Goal: Information Seeking & Learning: Find specific page/section

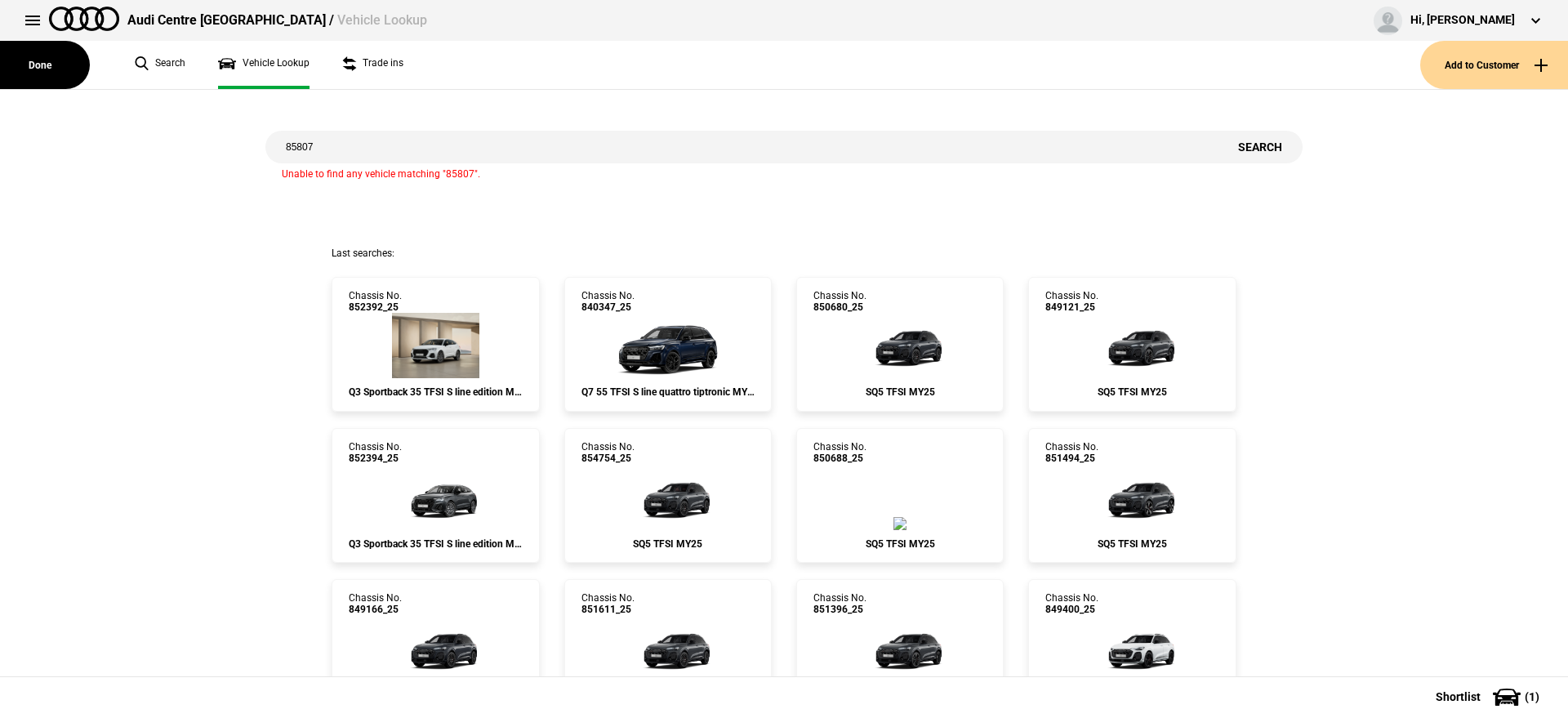
click at [497, 141] on input "85807" at bounding box center [741, 147] width 952 height 33
paste input "2352"
type input "852352"
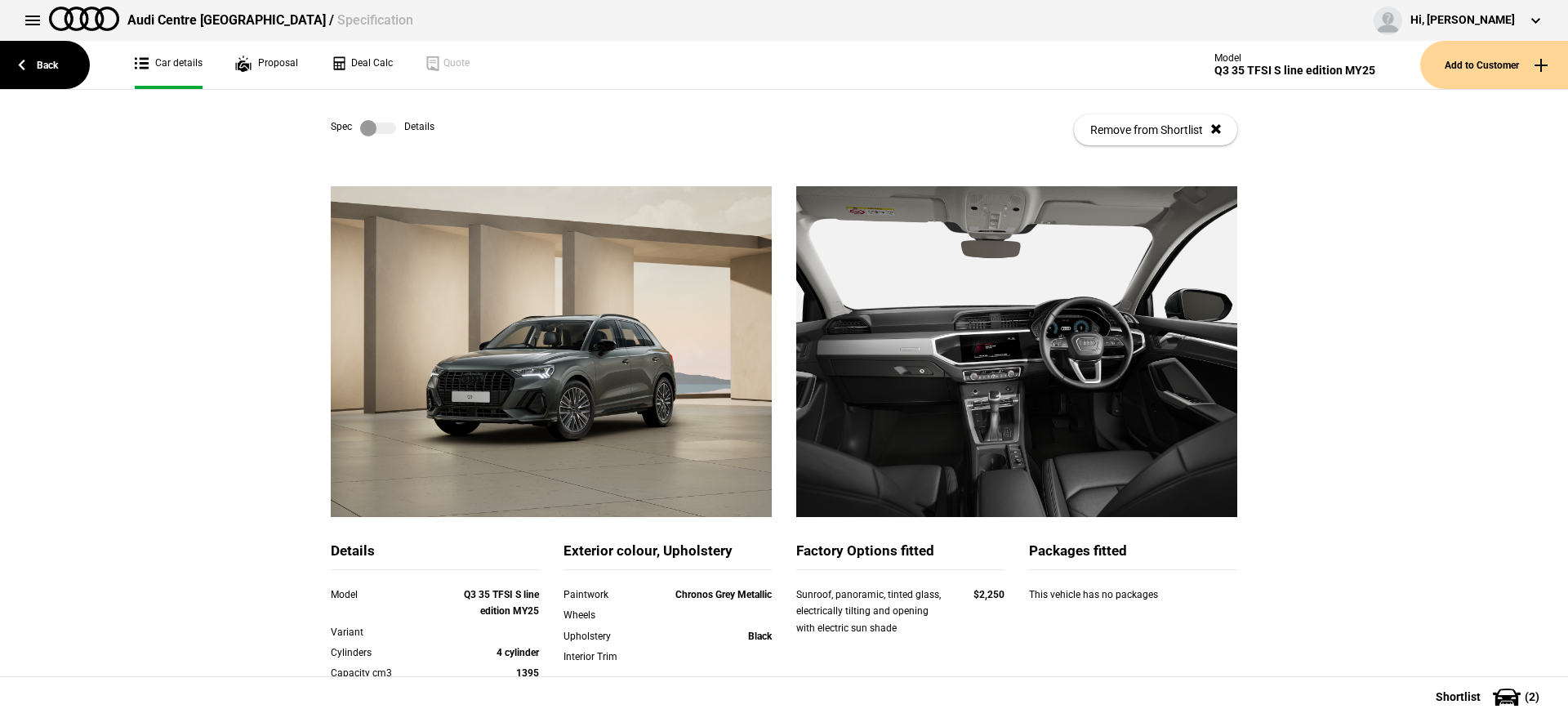
click at [378, 132] on label at bounding box center [378, 128] width 36 height 16
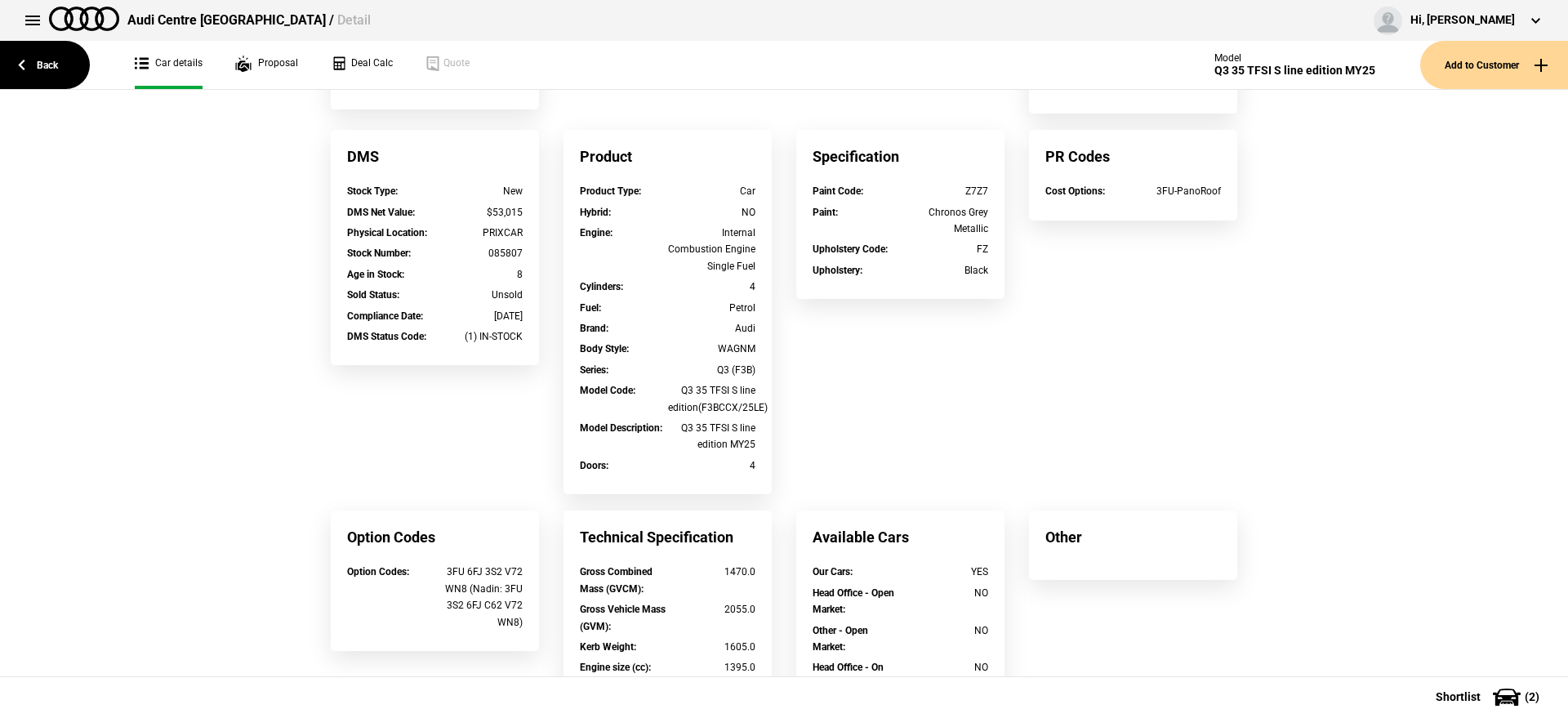
scroll to position [306, 0]
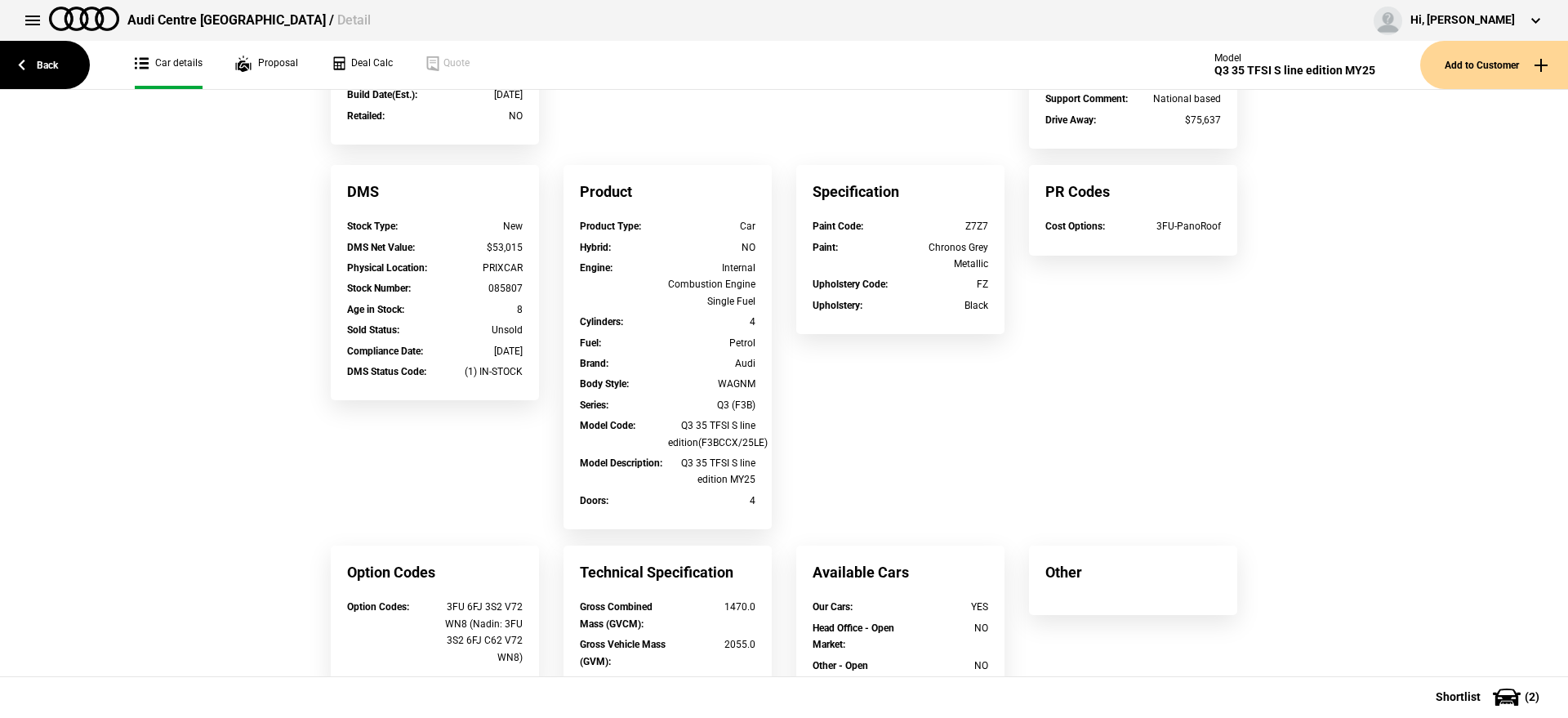
click at [968, 226] on div "Z7Z7" at bounding box center [944, 226] width 88 height 16
click at [1113, 297] on div "Summary Comm. No. : 852352_25 VIN : [US_VEHICLE_IDENTIFICATION_NUMBER] Dealersh…" at bounding box center [784, 345] width 930 height 930
click at [8, 81] on link "Back" at bounding box center [44, 65] width 89 height 48
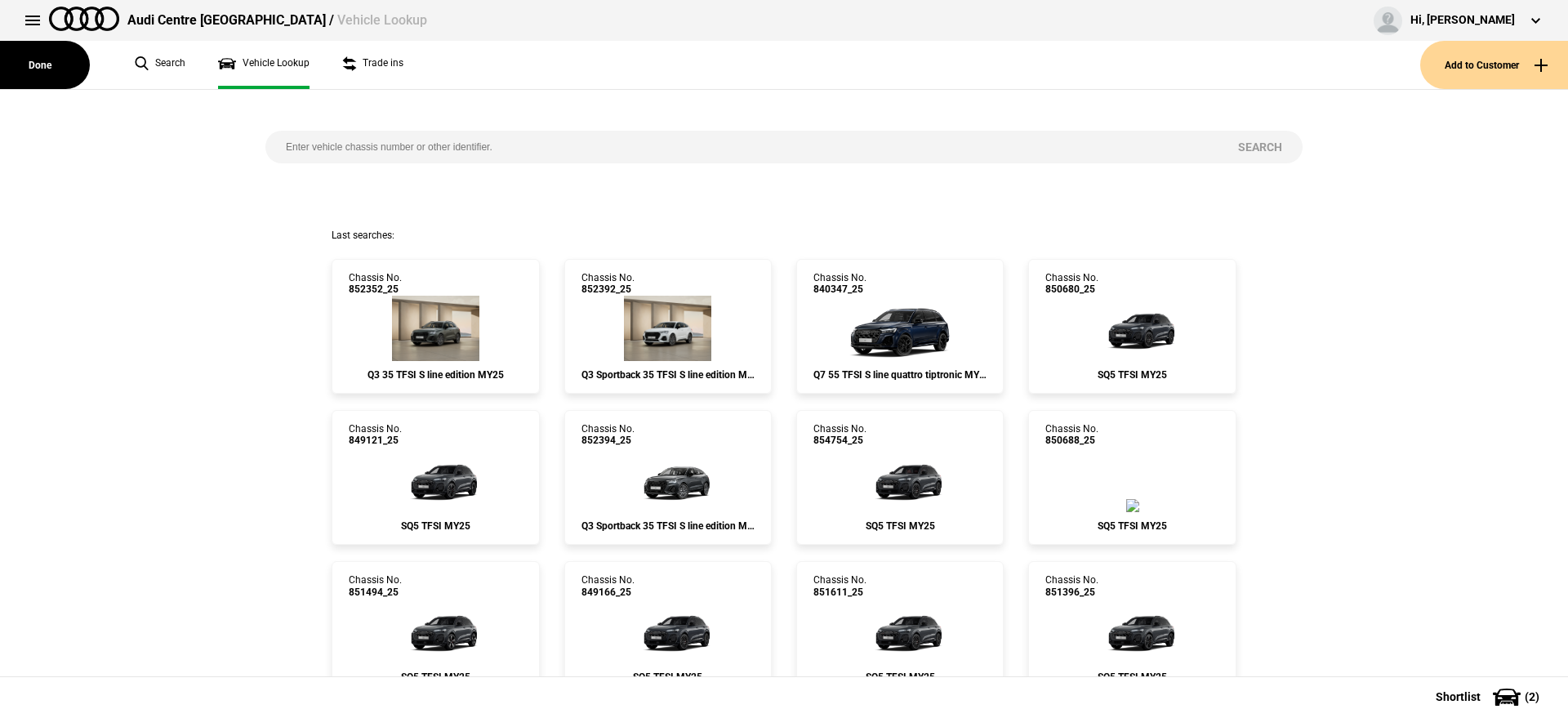
click at [19, 69] on button "Done" at bounding box center [44, 65] width 89 height 48
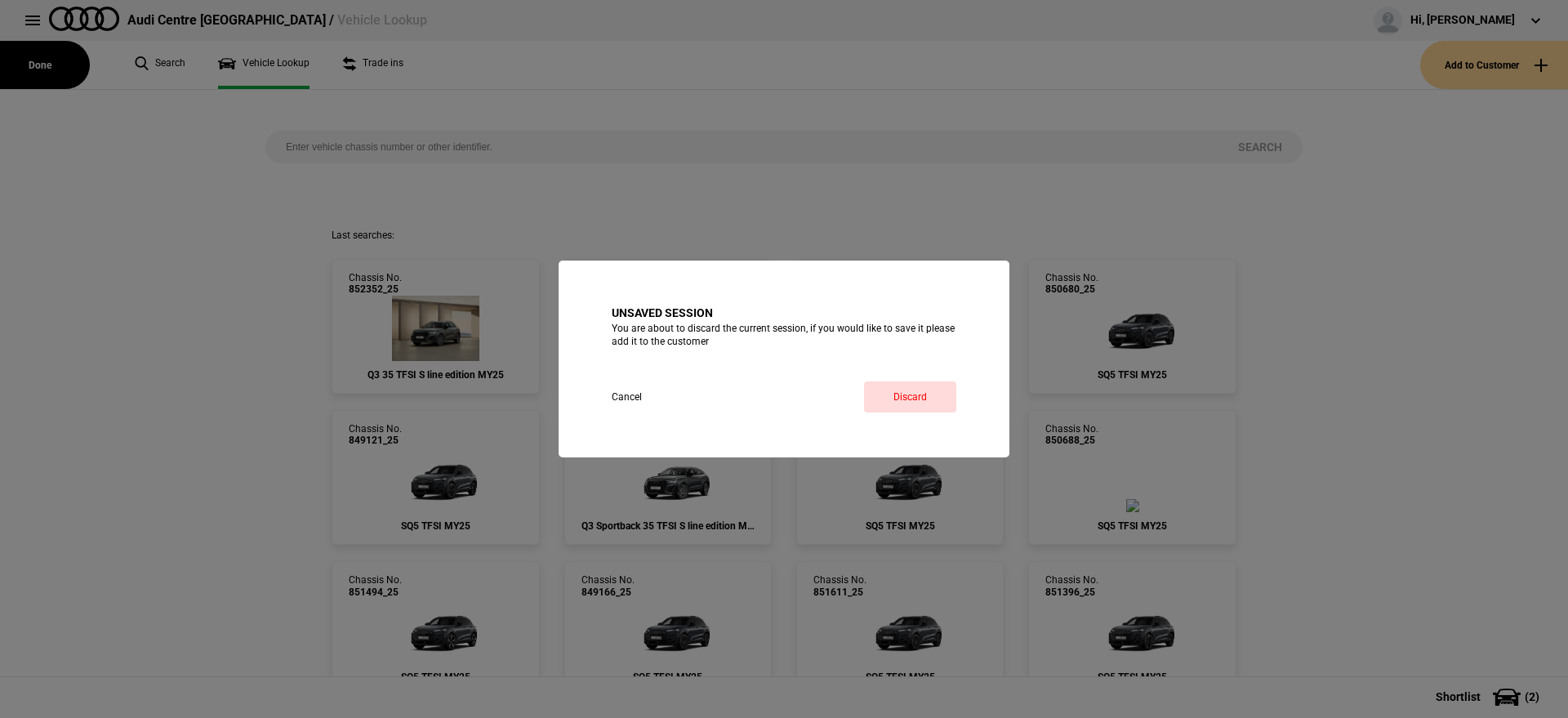
click at [616, 391] on button "Cancel" at bounding box center [641, 397] width 60 height 31
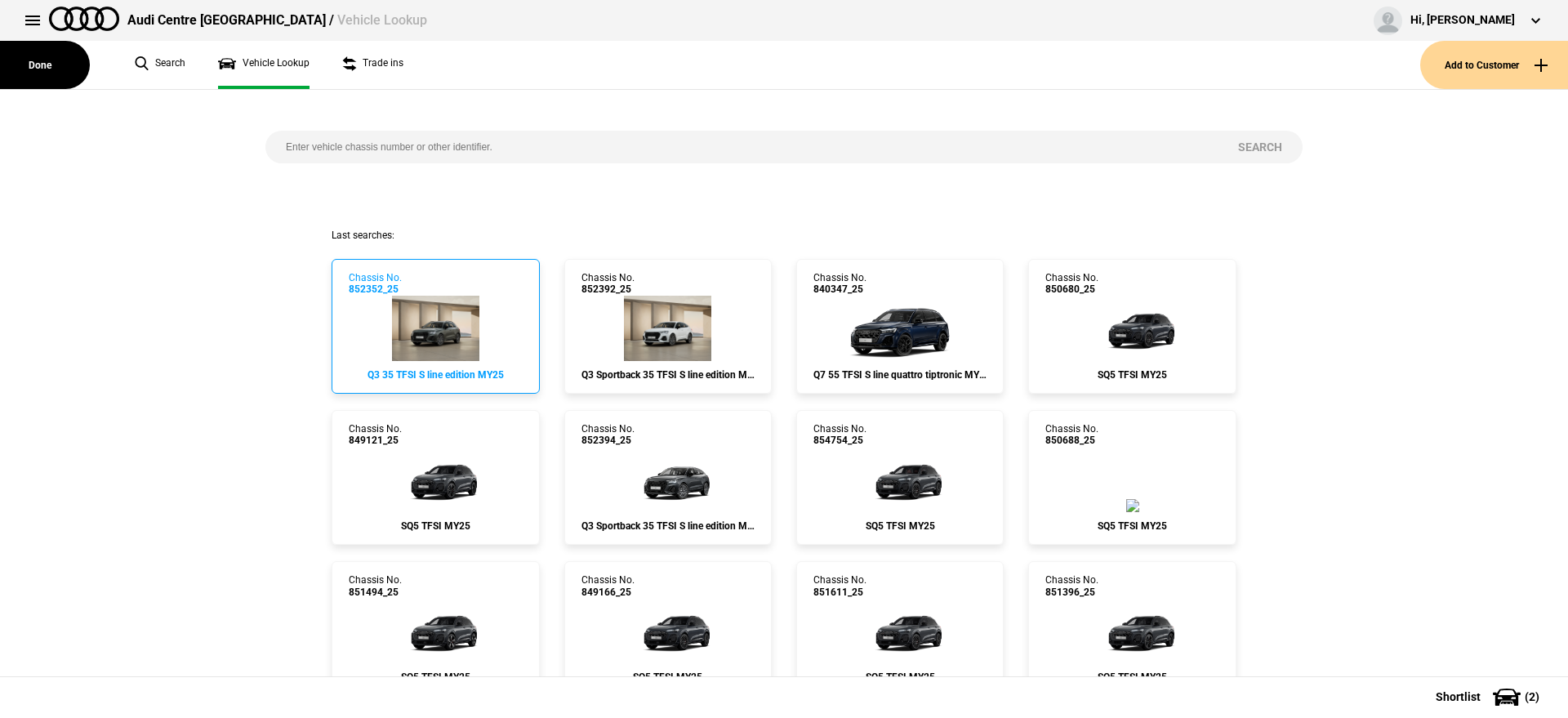
click at [386, 322] on link "Chassis No. 852352_25 Q3 35 TFSI S line edition MY25" at bounding box center [435, 326] width 208 height 135
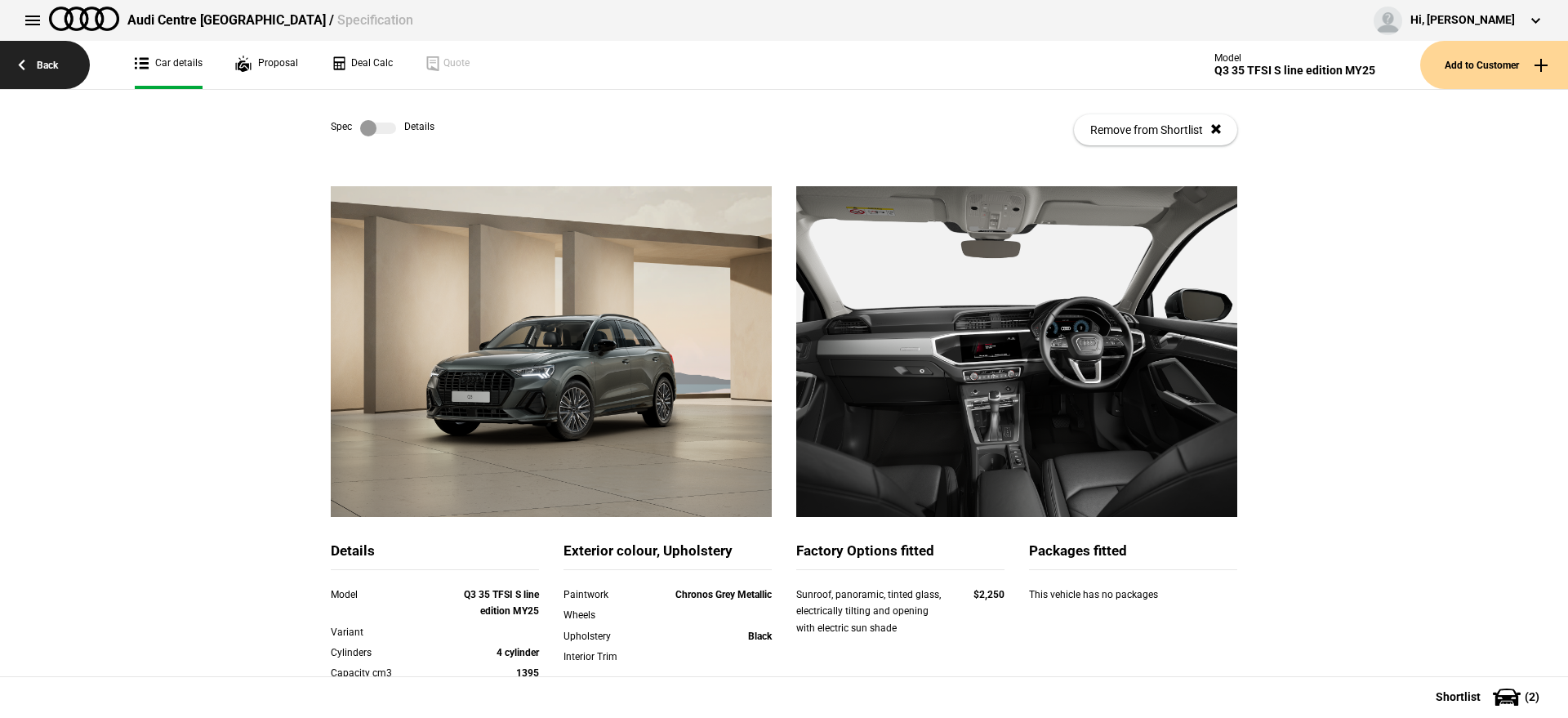
click at [48, 87] on link "Back" at bounding box center [44, 65] width 89 height 48
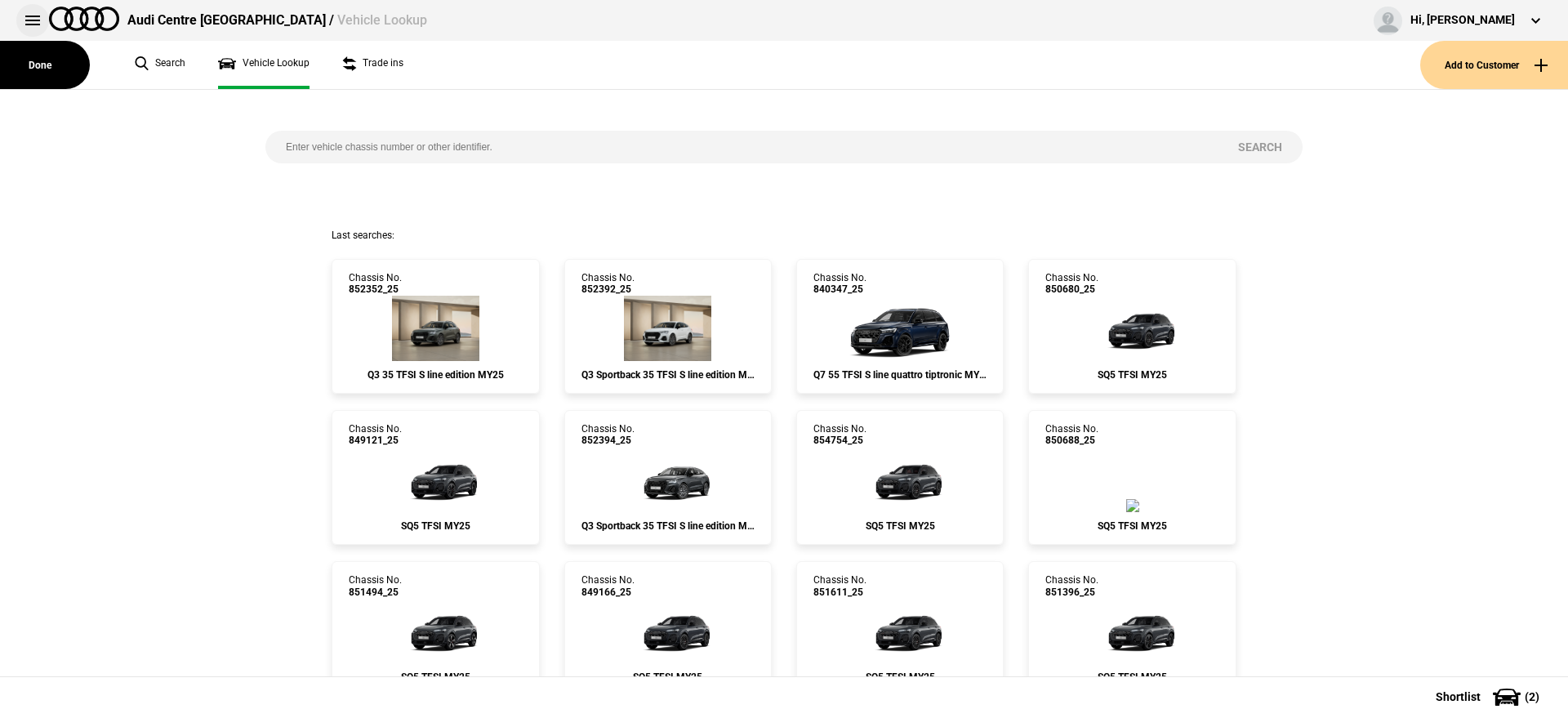
click at [35, 23] on button at bounding box center [33, 21] width 33 height 33
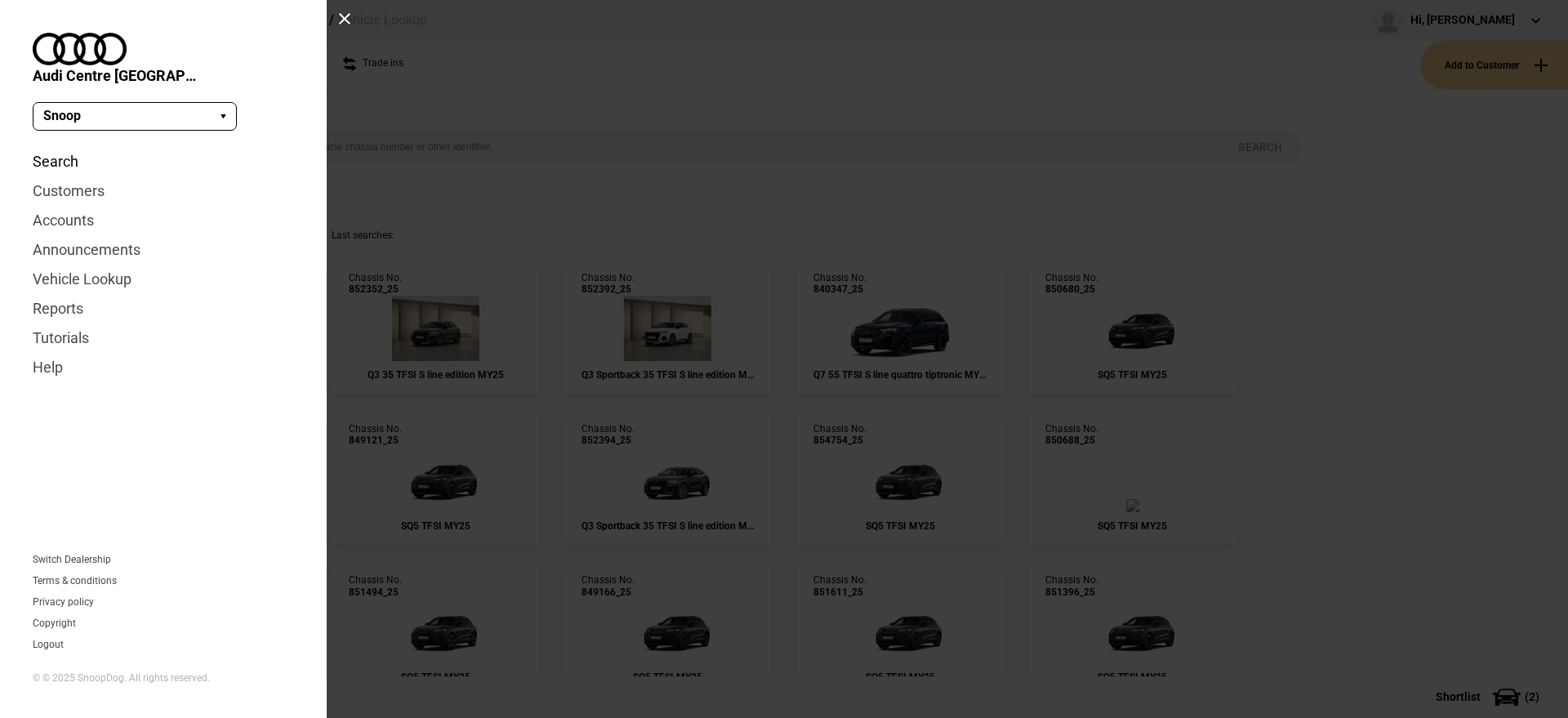
click at [66, 147] on link "Search" at bounding box center [163, 162] width 261 height 30
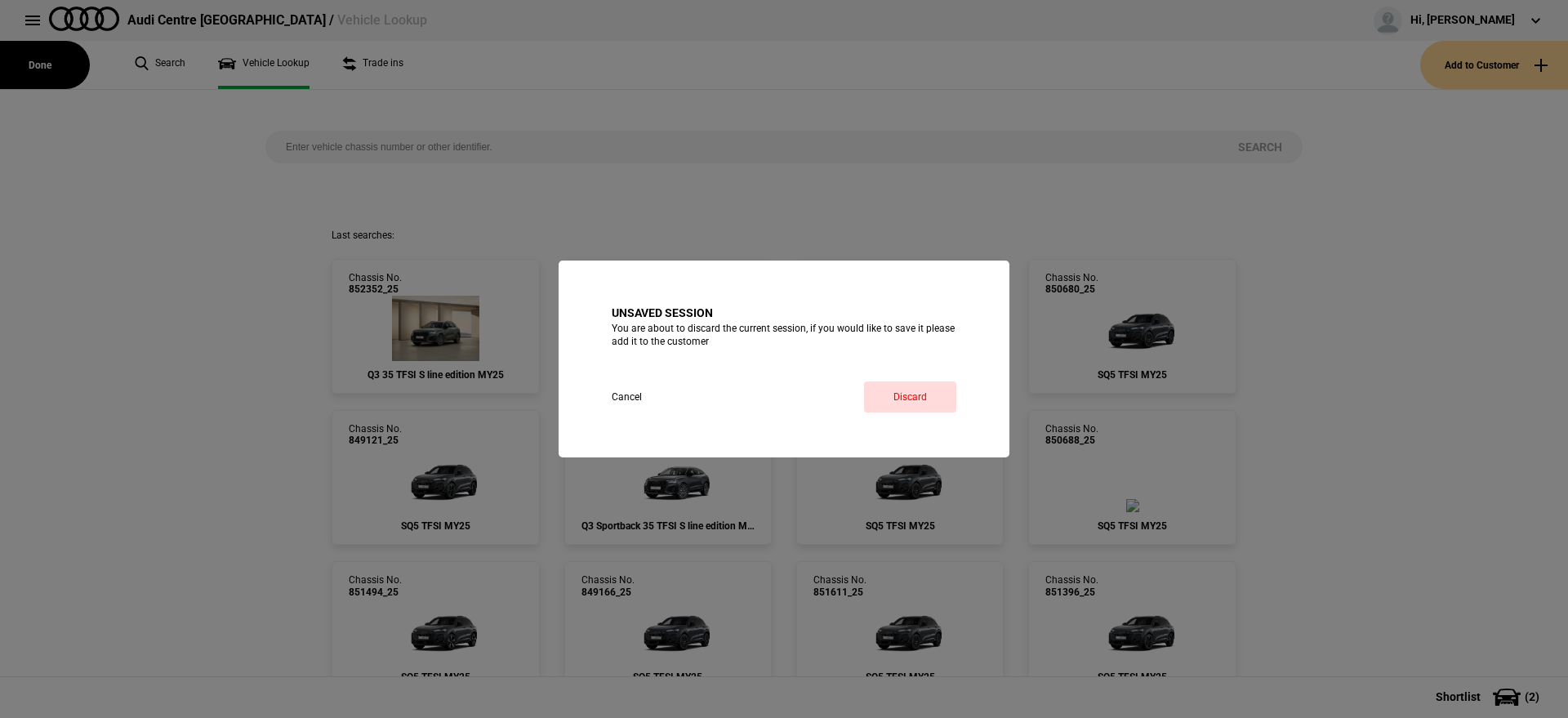
click at [925, 418] on div "Unsaved session You are about to discard the current session, if you would like…" at bounding box center [784, 359] width 450 height 197
click at [925, 408] on link "Discard" at bounding box center [910, 397] width 92 height 31
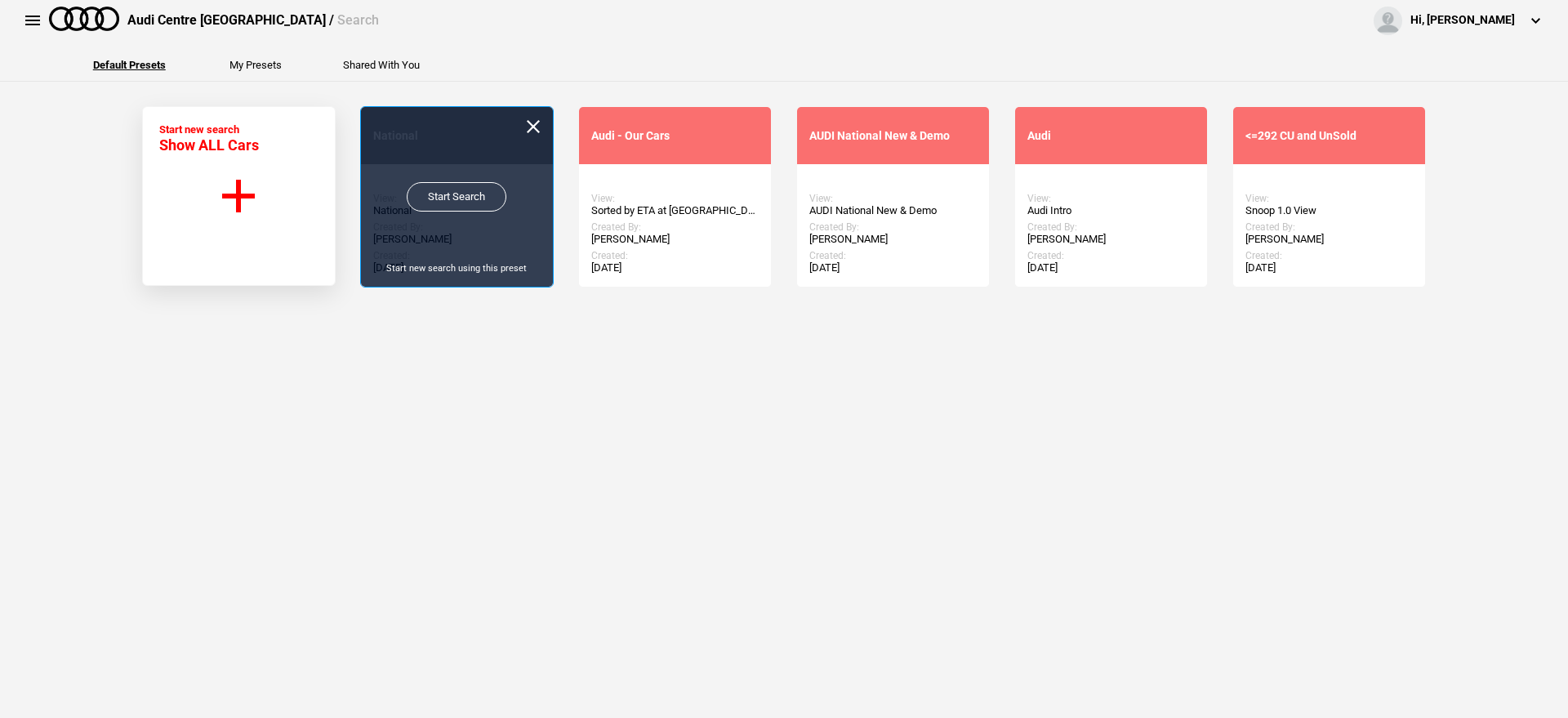
click at [477, 194] on link "Start Search" at bounding box center [456, 197] width 99 height 30
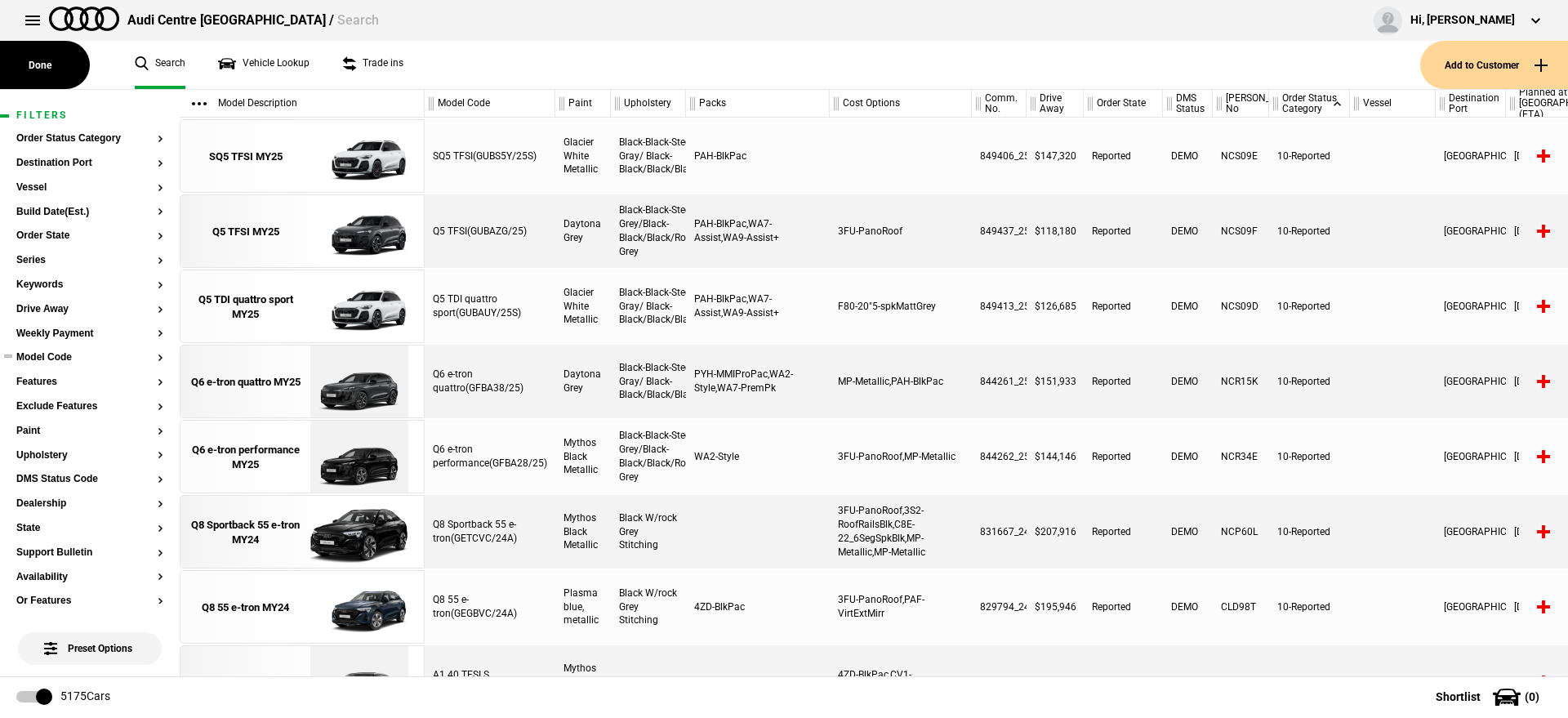
click at [66, 356] on button "Model Code" at bounding box center [89, 358] width 147 height 11
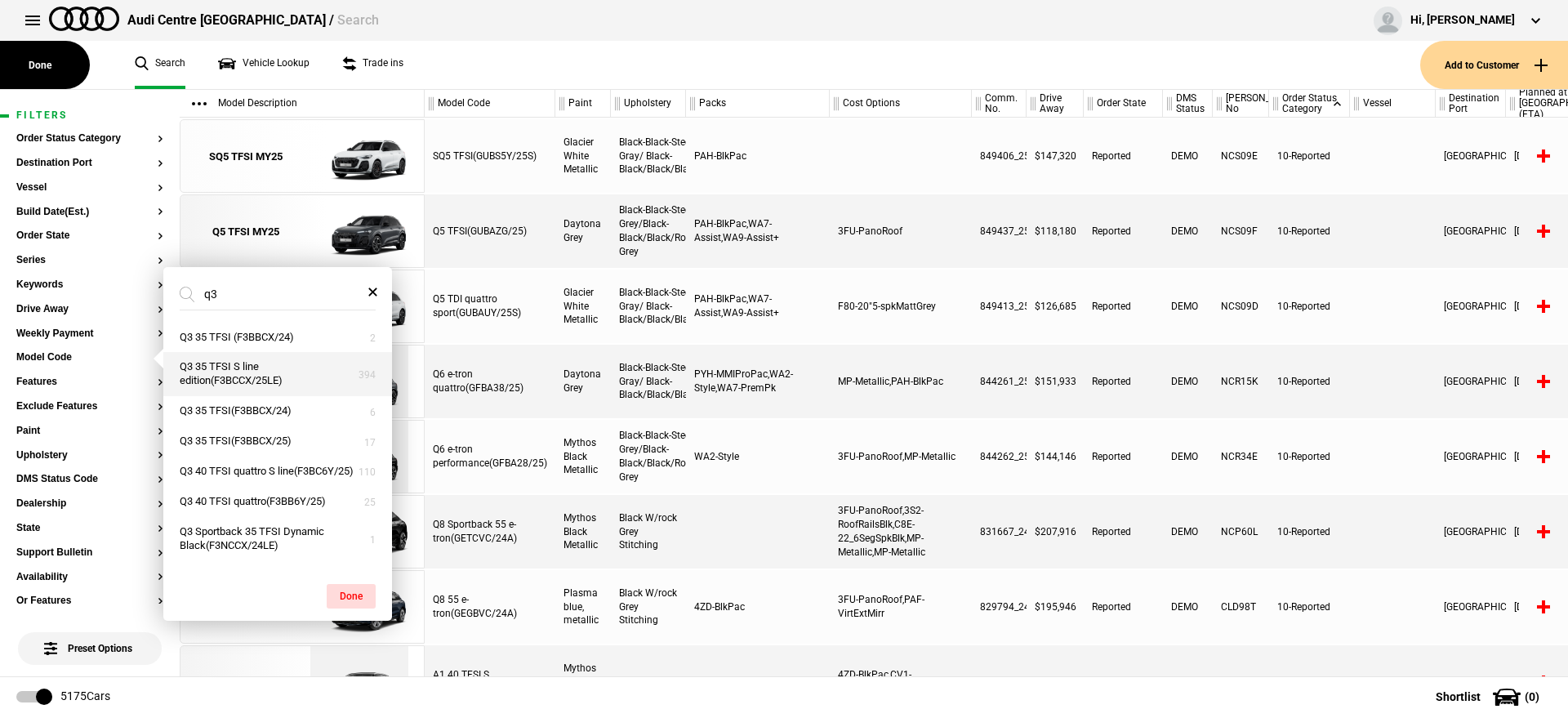
type input "q3"
click at [274, 368] on button "Q3 35 TFSI S line edition(F3BCCX/25LE)" at bounding box center [277, 374] width 229 height 44
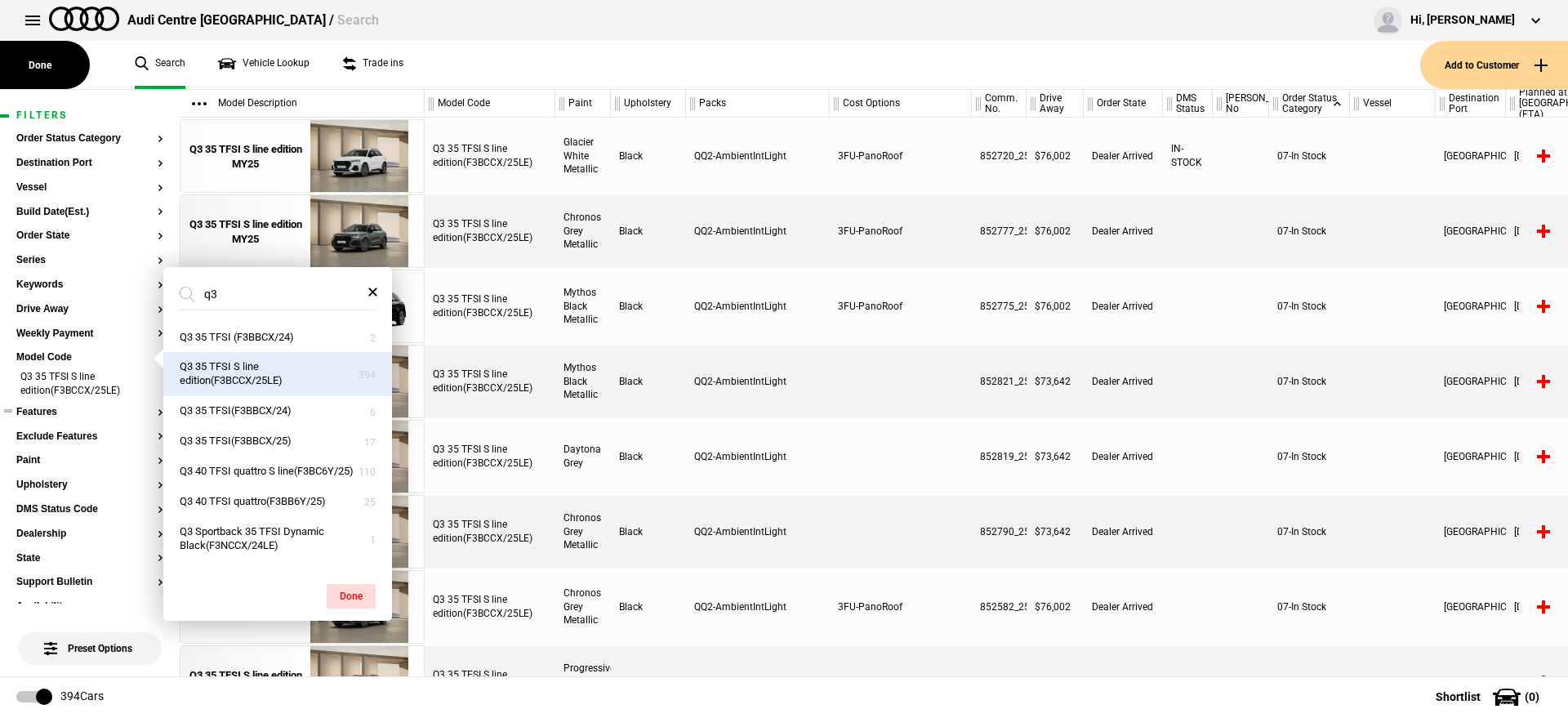
click at [48, 414] on button "Features" at bounding box center [89, 413] width 147 height 11
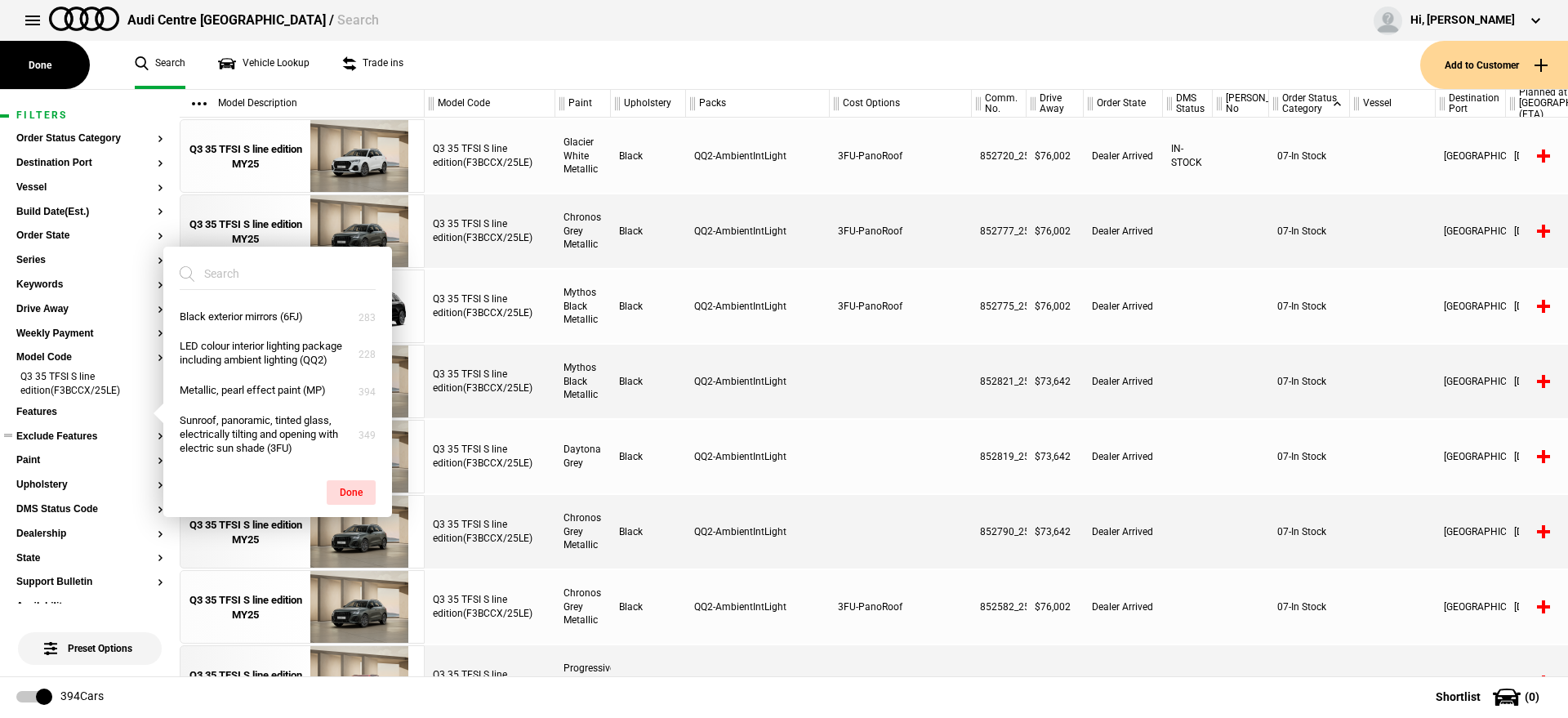
click at [48, 431] on button "Exclude Features" at bounding box center [89, 437] width 147 height 11
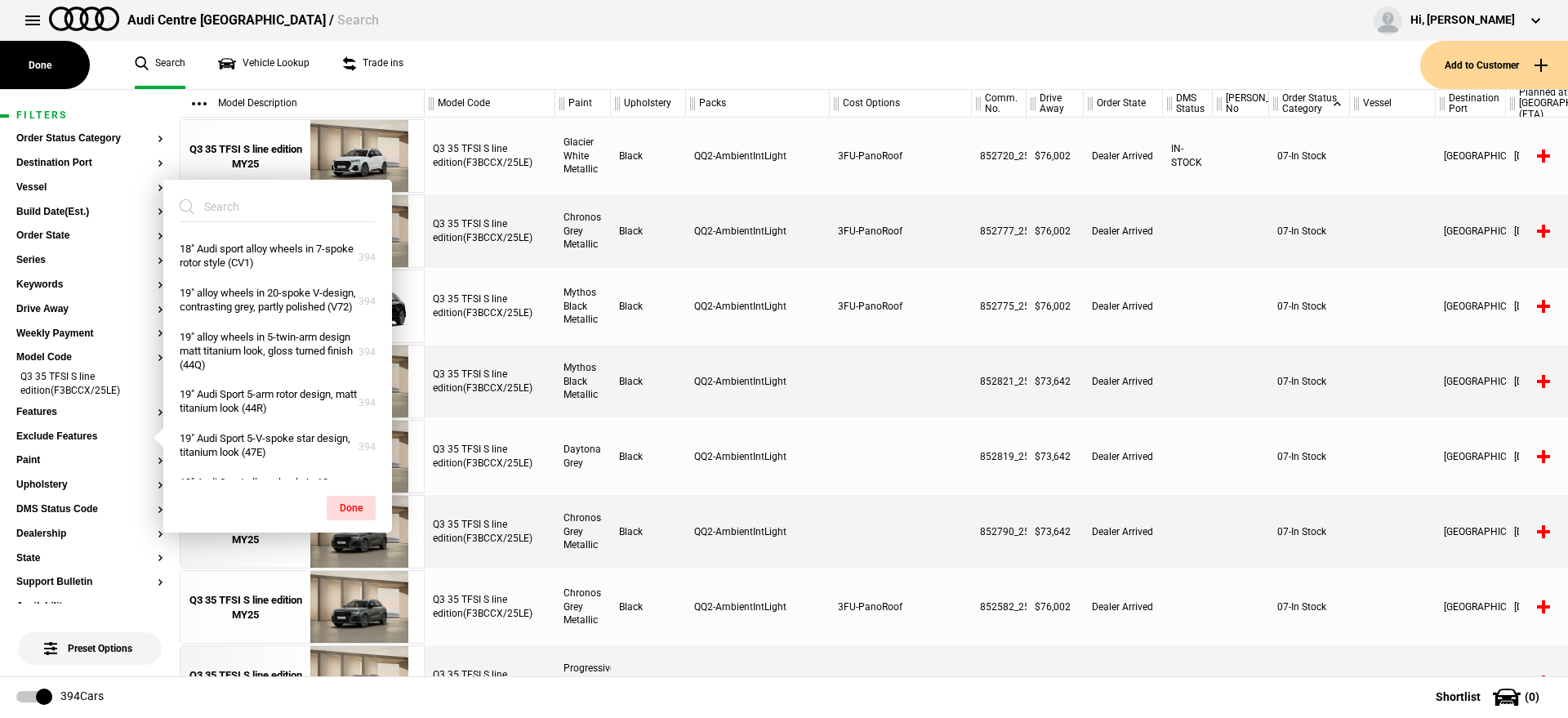
click at [292, 202] on input "search" at bounding box center [267, 207] width 176 height 30
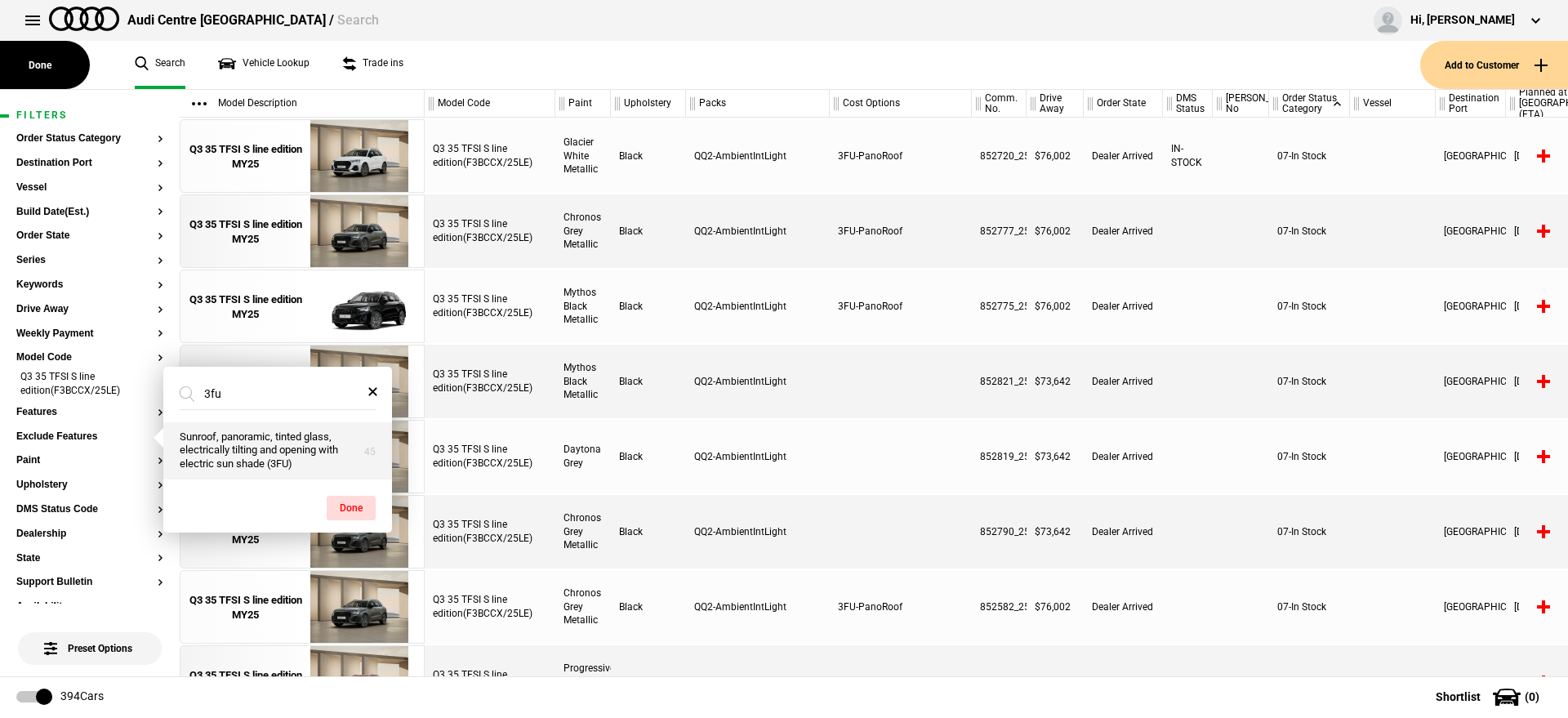
type input "3fu"
click at [236, 466] on button "Sunroof, panoramic, tinted glass, electrically tilting and opening with electri…" at bounding box center [277, 450] width 229 height 58
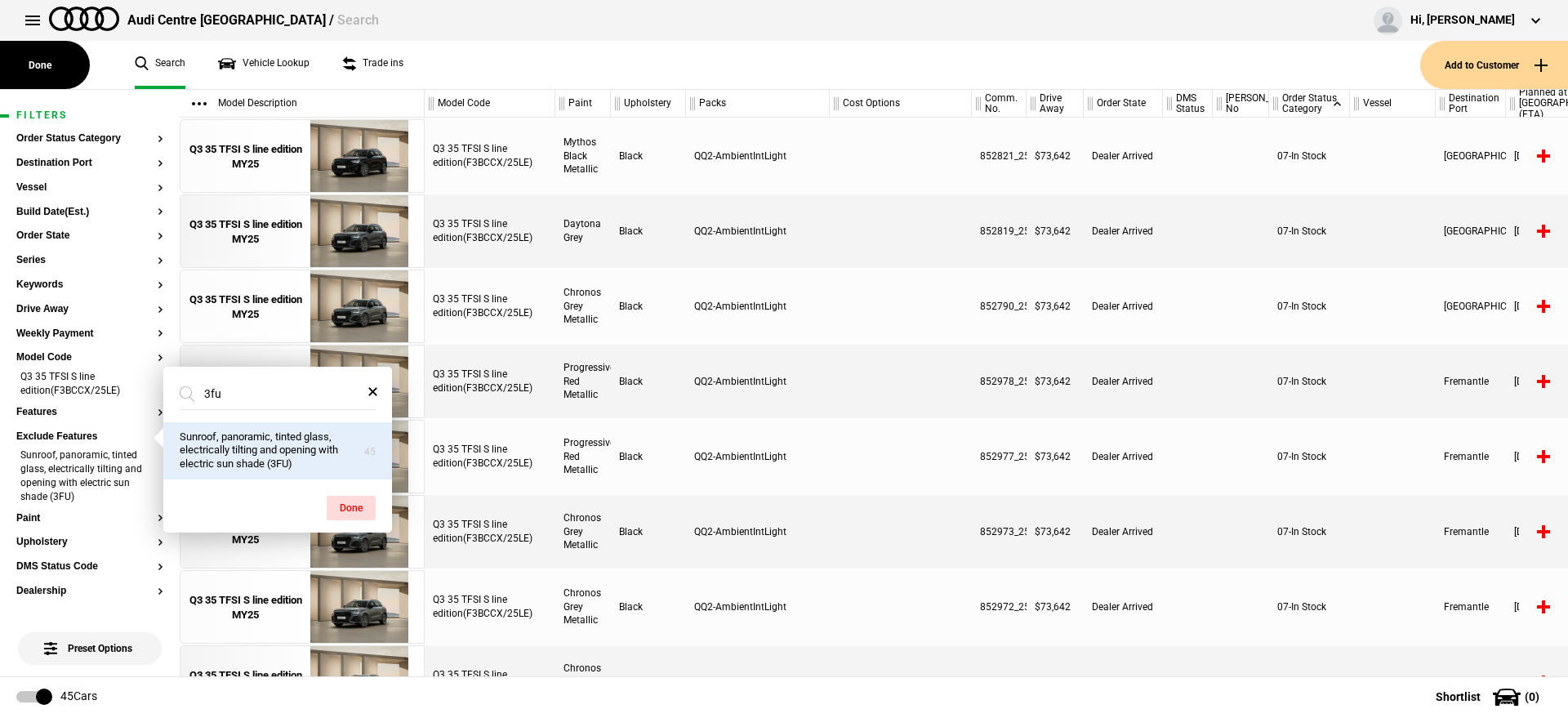
click at [848, 373] on div at bounding box center [900, 382] width 142 height 74
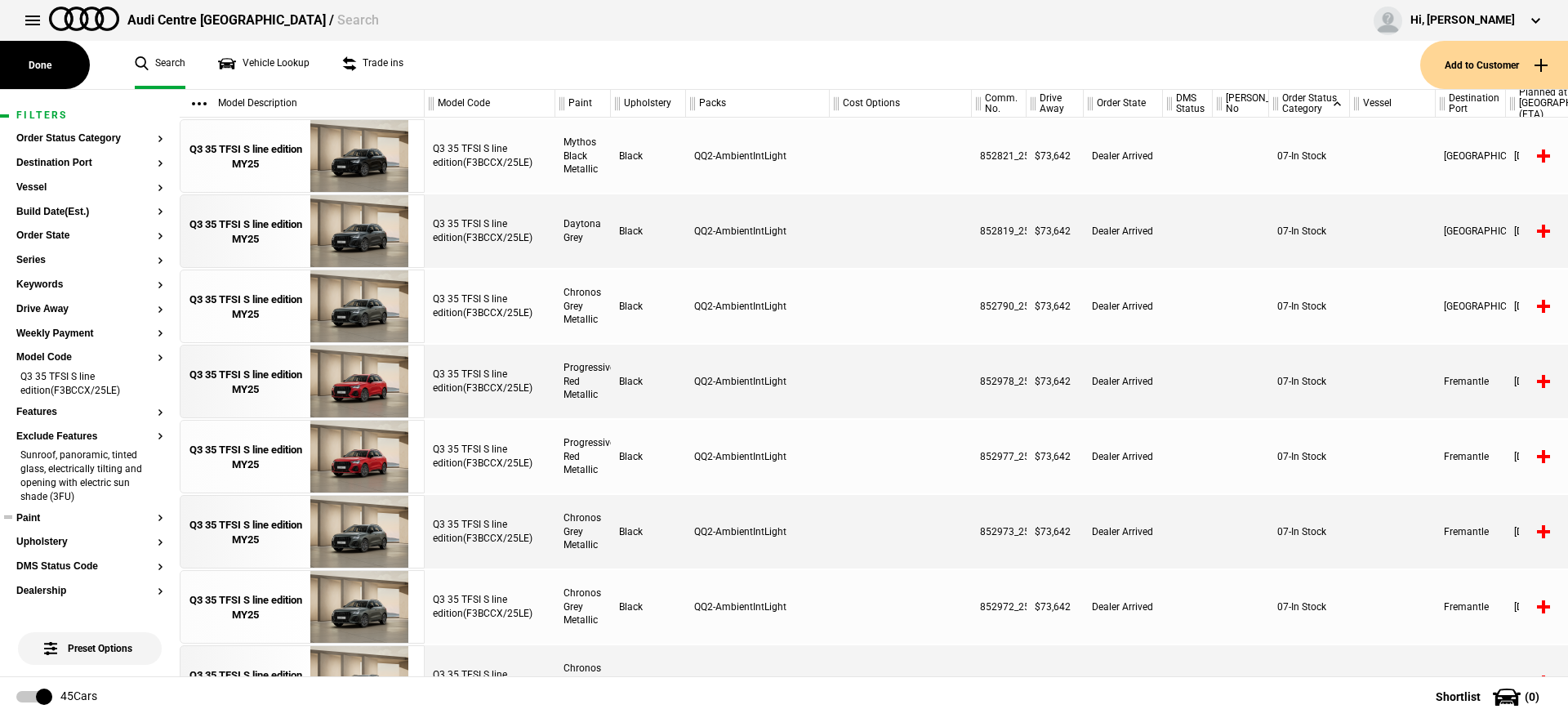
click at [42, 519] on button "Paint" at bounding box center [89, 519] width 147 height 11
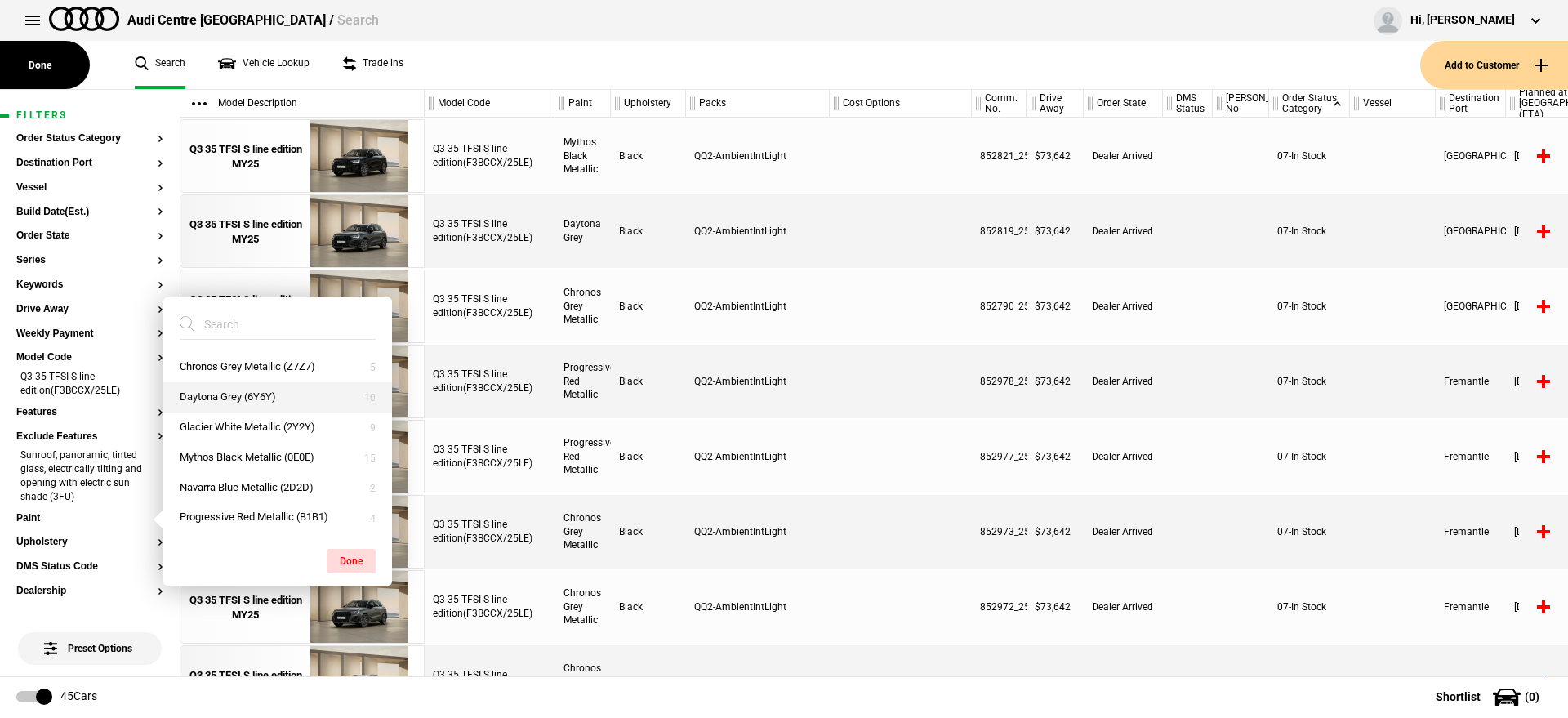
click at [261, 386] on button "Daytona Grey (6Y6Y)" at bounding box center [277, 397] width 229 height 30
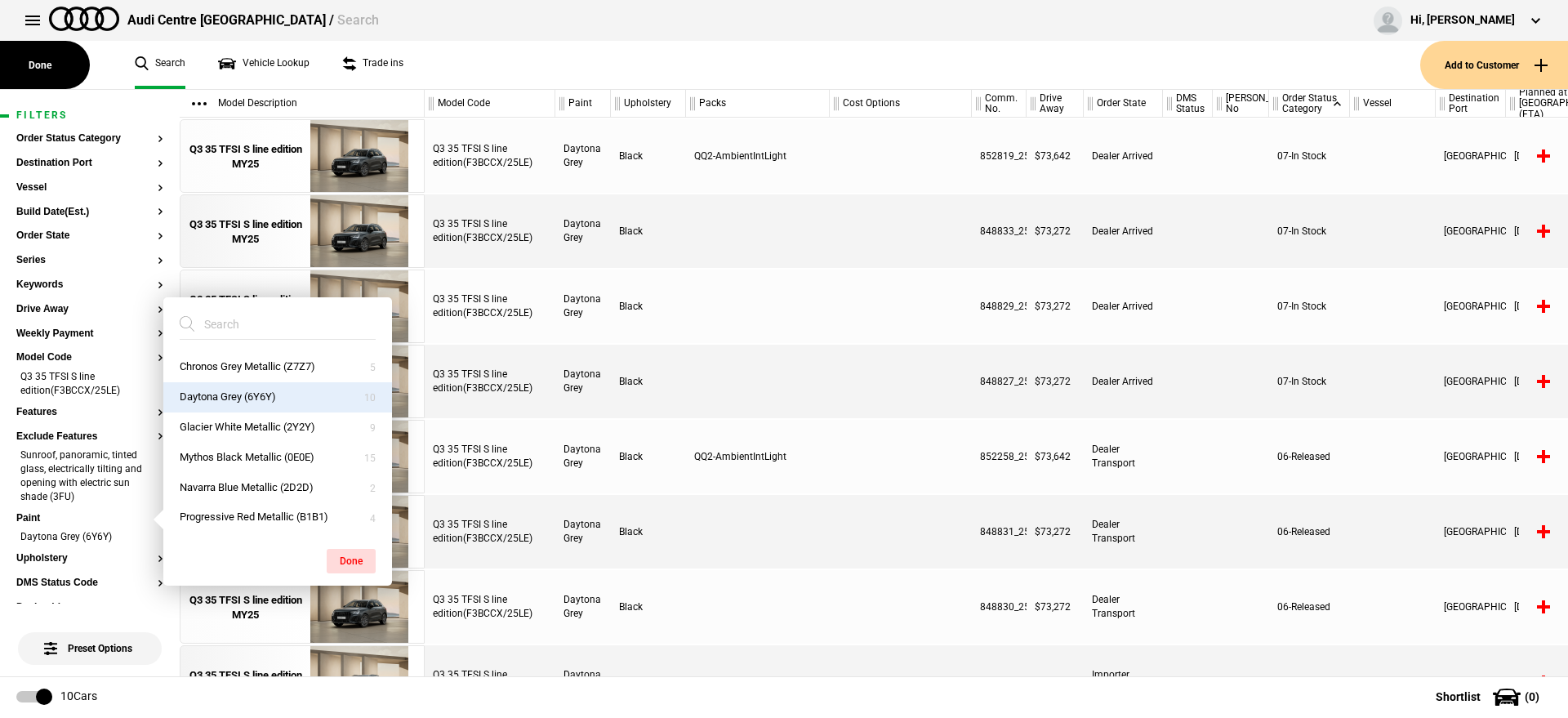
click at [846, 325] on div at bounding box center [900, 306] width 142 height 74
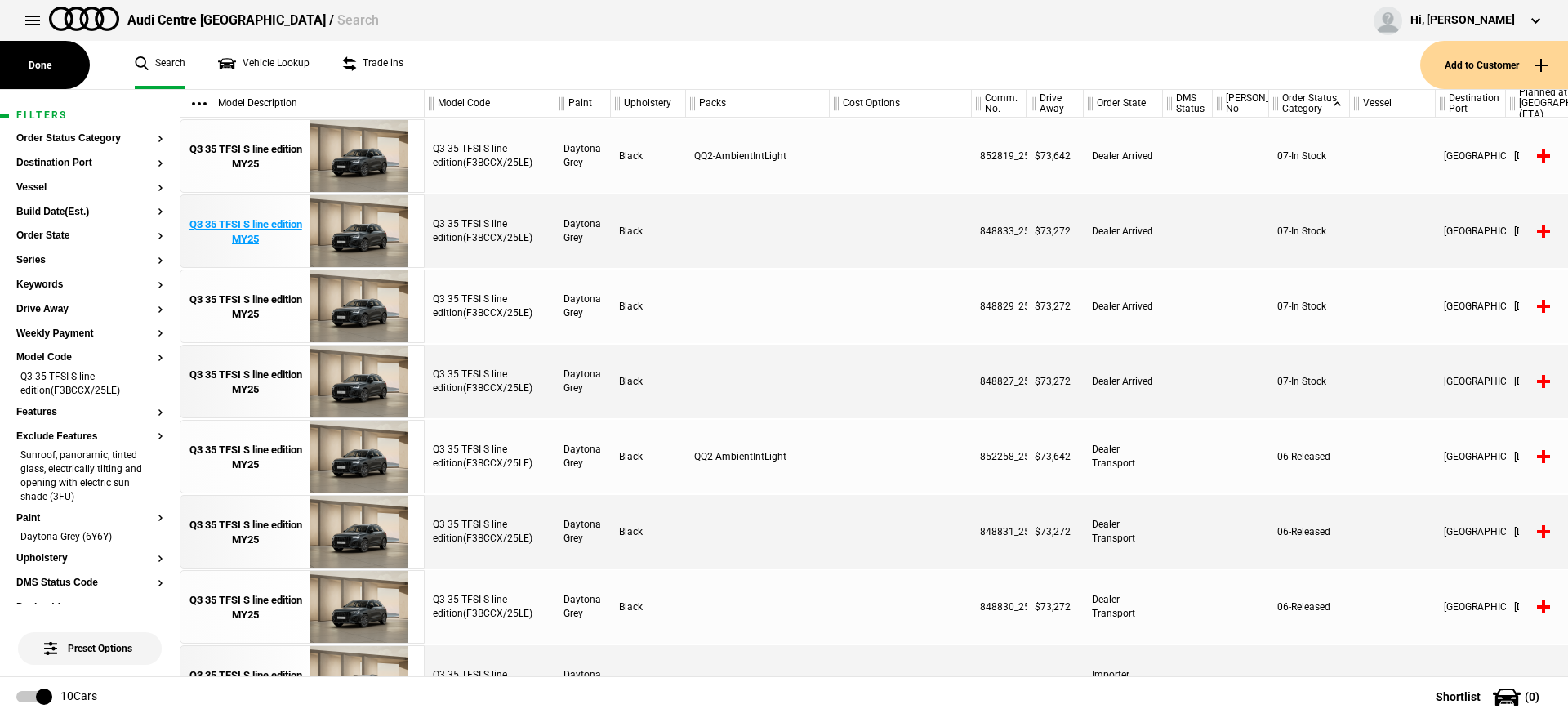
click at [271, 237] on div "Q3 35 TFSI S line edition MY25" at bounding box center [245, 232] width 113 height 30
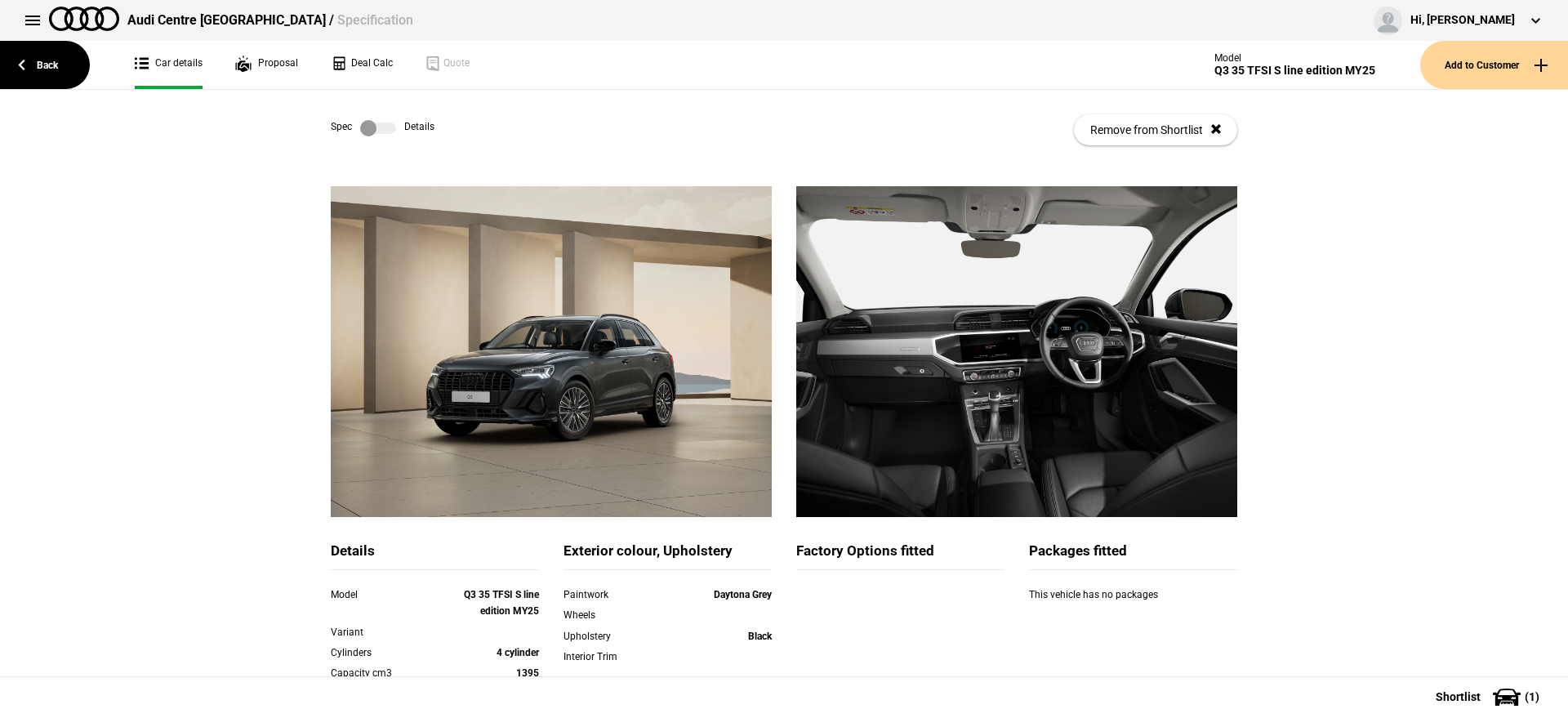
click at [382, 128] on label at bounding box center [378, 128] width 36 height 16
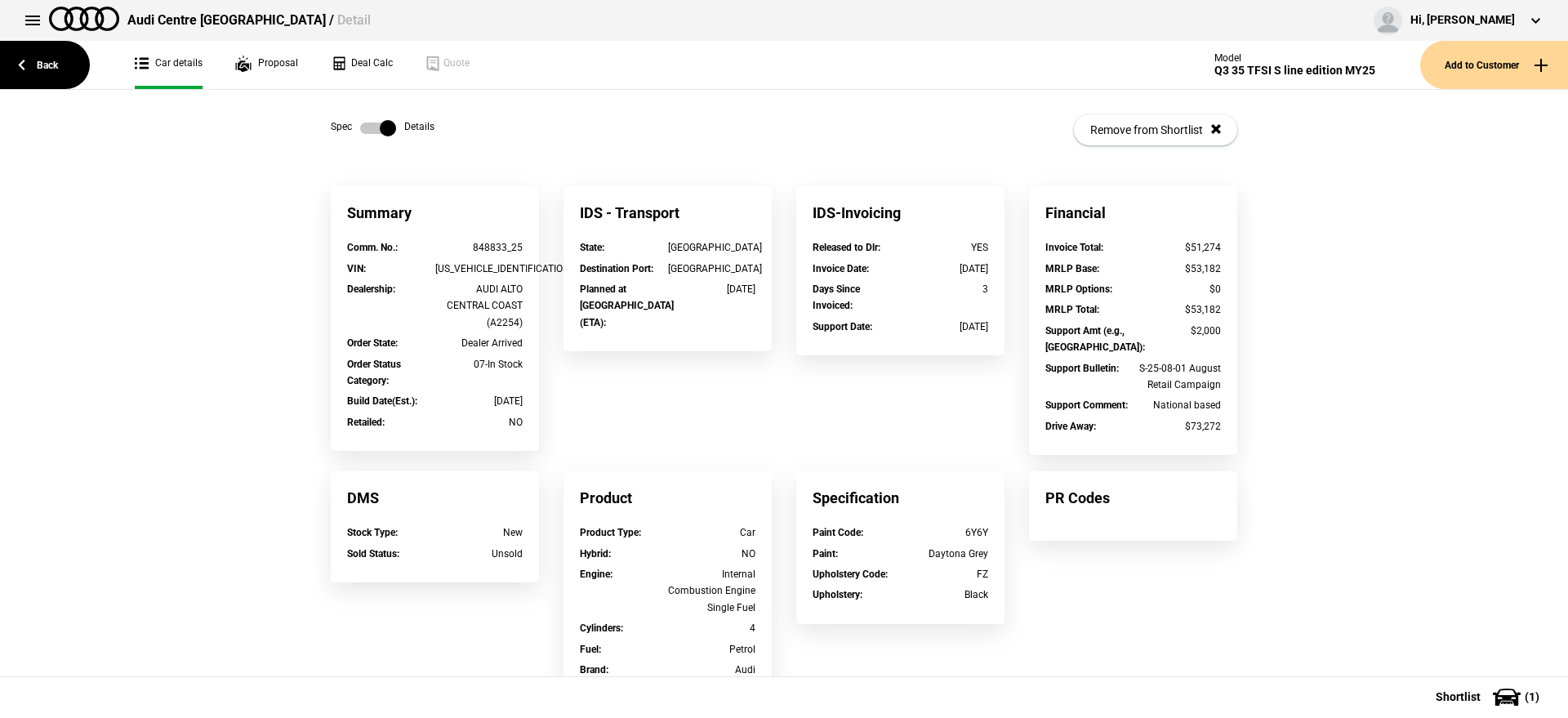
click at [497, 269] on div "WAUZZZF33S1087051" at bounding box center [478, 268] width 88 height 16
click at [497, 268] on div "WAUZZZF33S1087051" at bounding box center [478, 268] width 88 height 16
copy div "WAUZZZF33S1087051"
click at [378, 121] on label at bounding box center [378, 128] width 36 height 16
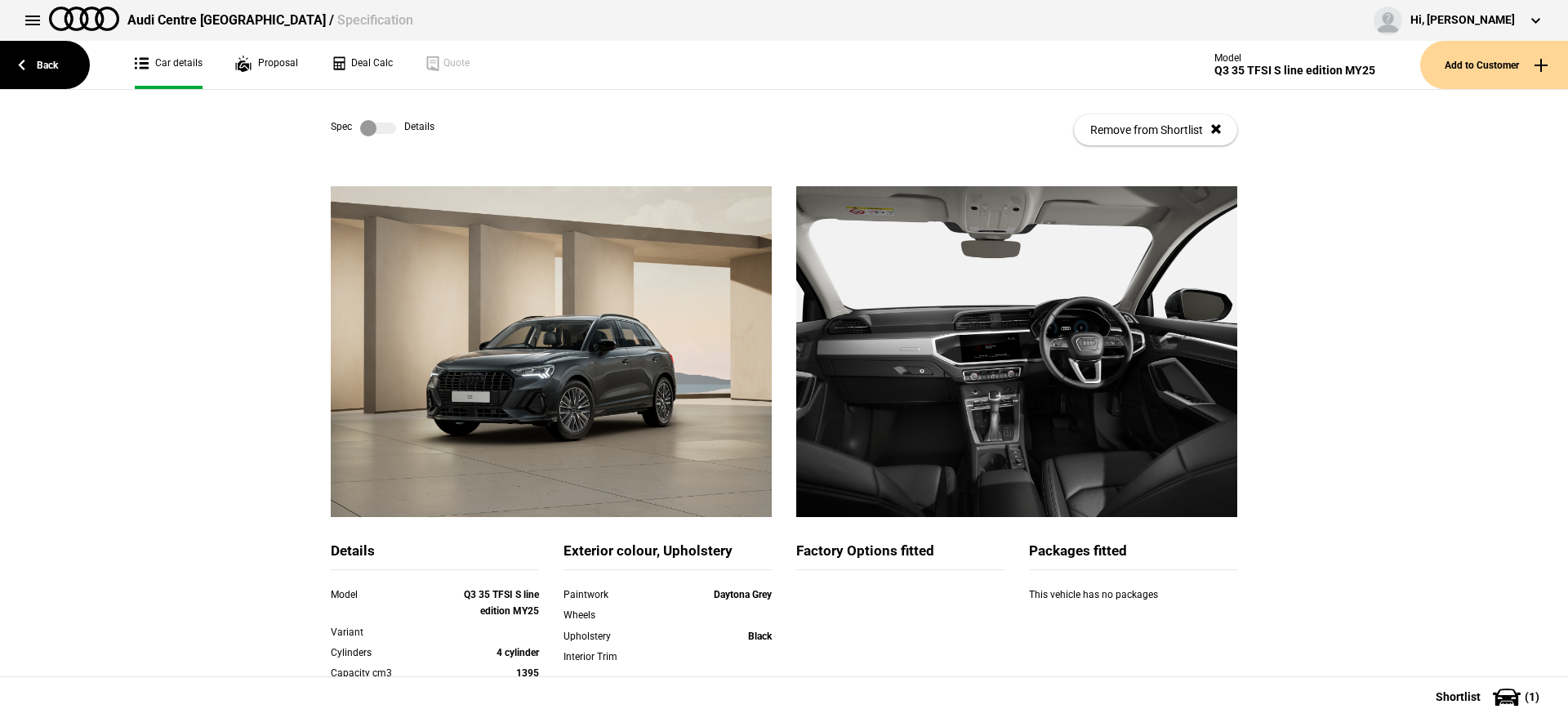
click at [1403, 447] on div "Details Model Q3 35 TFSI S line edition MY25 Variant Cylinders 4 cylinder Capac…" at bounding box center [784, 604] width 1568 height 835
click at [61, 68] on link "Back" at bounding box center [44, 65] width 89 height 48
